Goal: Obtain resource: Obtain resource

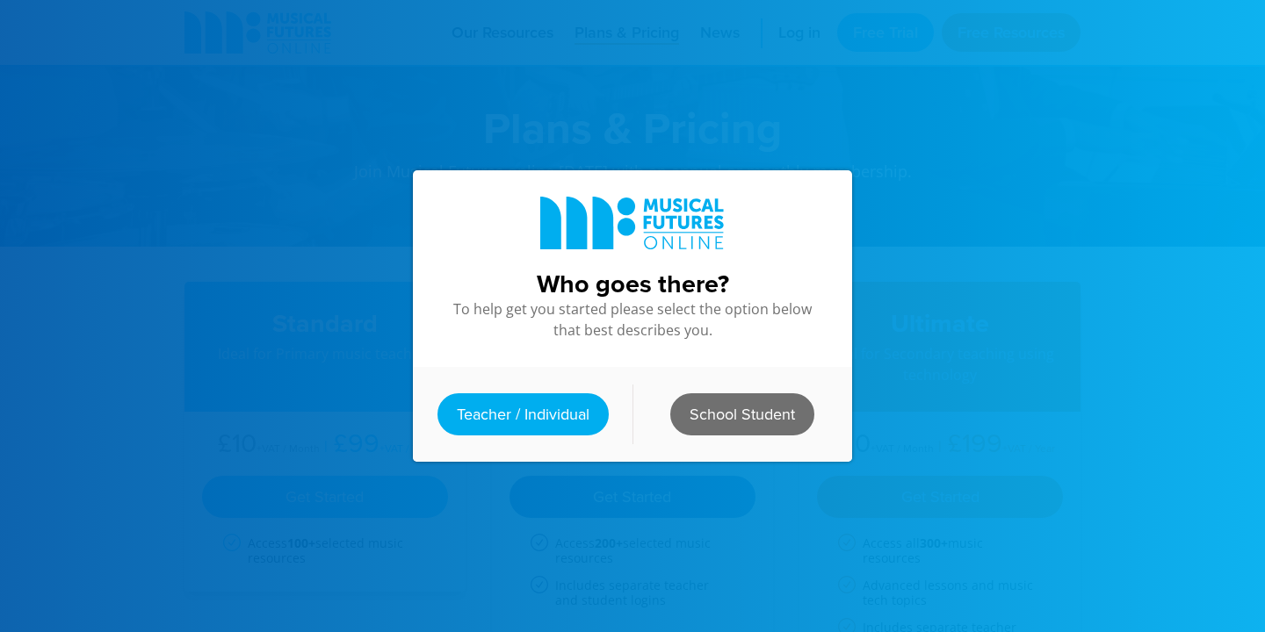
click at [743, 411] on link "School Student" at bounding box center [742, 415] width 144 height 42
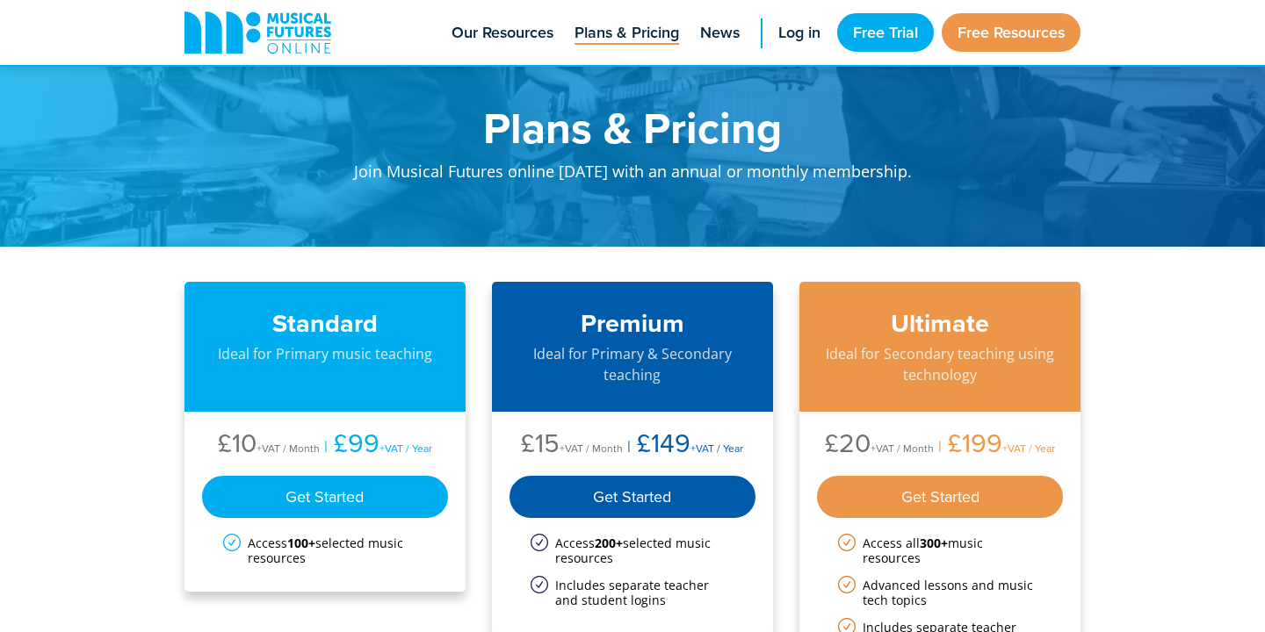
scroll to position [61, 0]
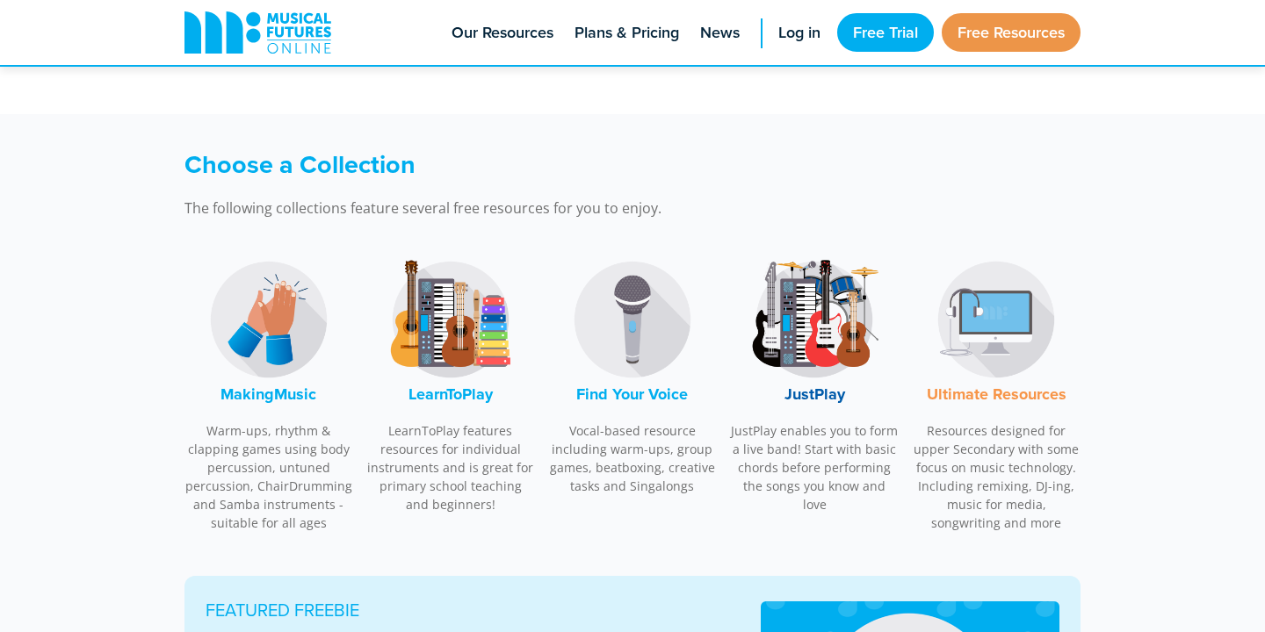
scroll to position [429, 0]
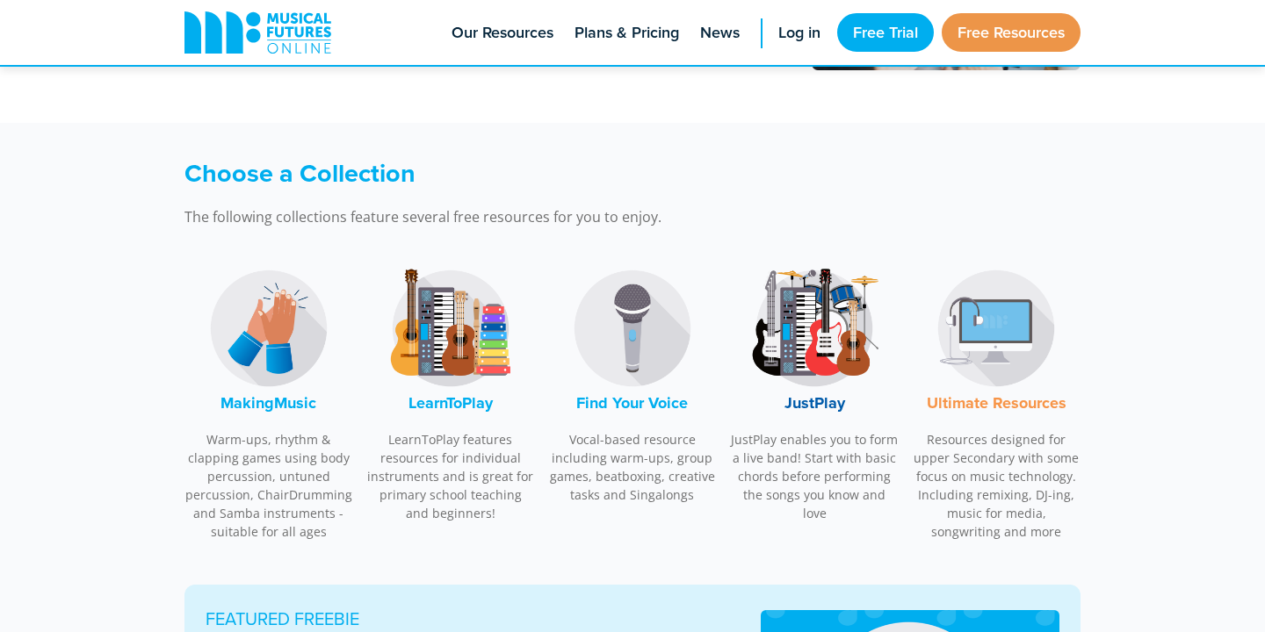
click at [286, 395] on font "MakingMusic" at bounding box center [268, 403] width 96 height 23
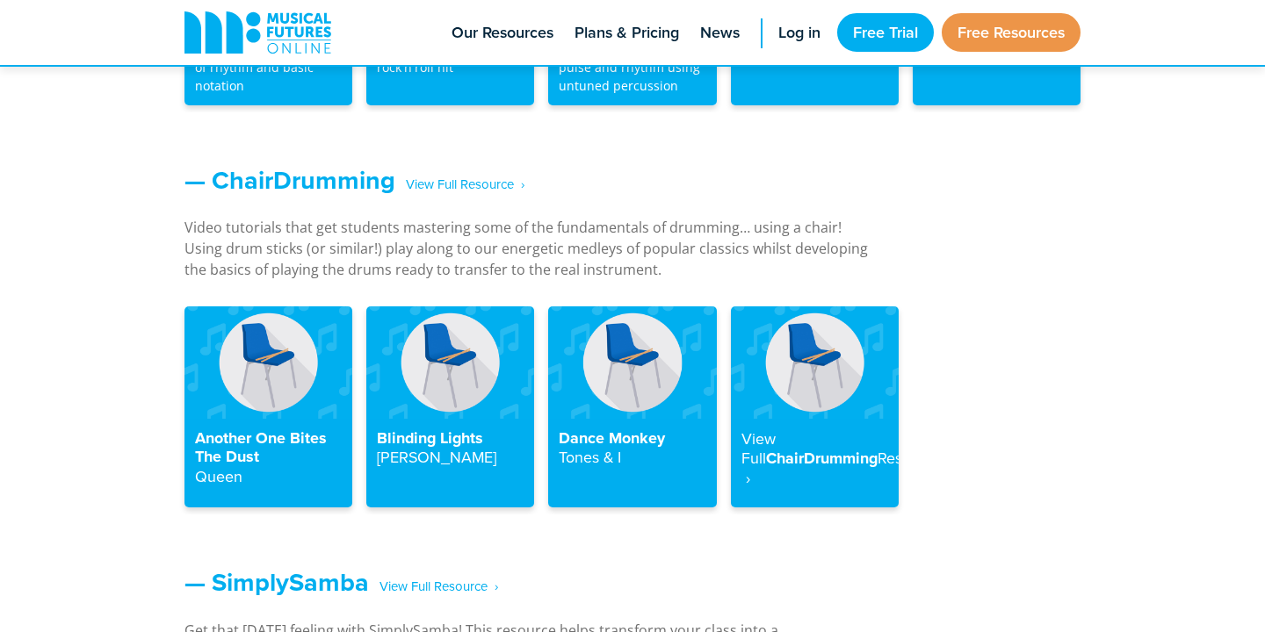
scroll to position [1896, 0]
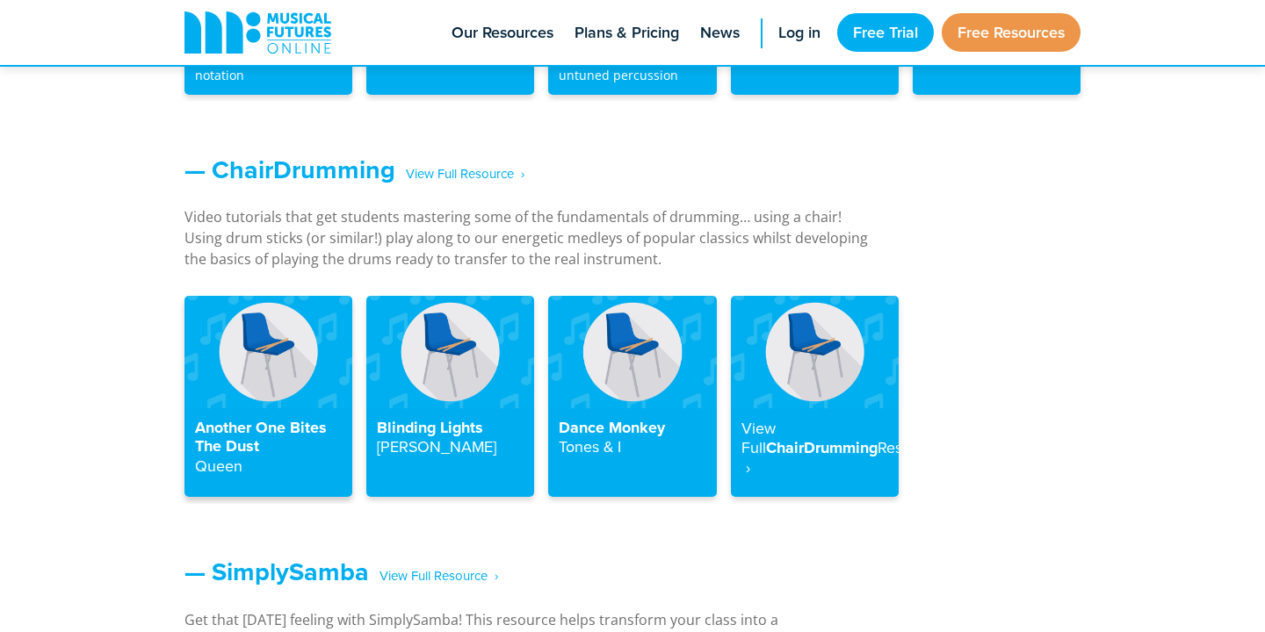
click at [282, 382] on img at bounding box center [268, 352] width 168 height 112
